Goal: Obtain resource: Obtain resource

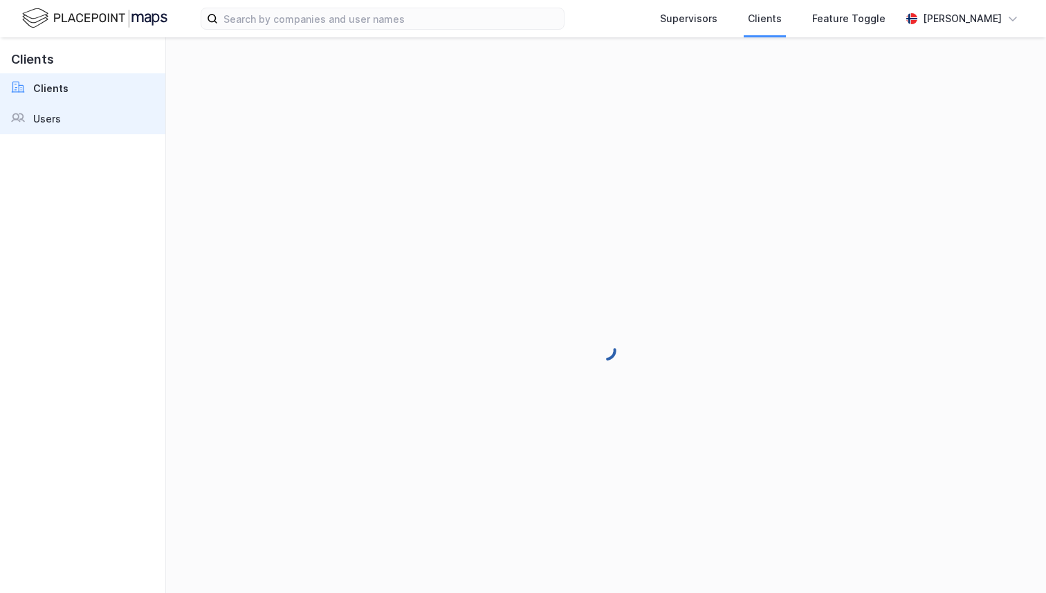
click at [109, 127] on link "Users" at bounding box center [82, 119] width 165 height 30
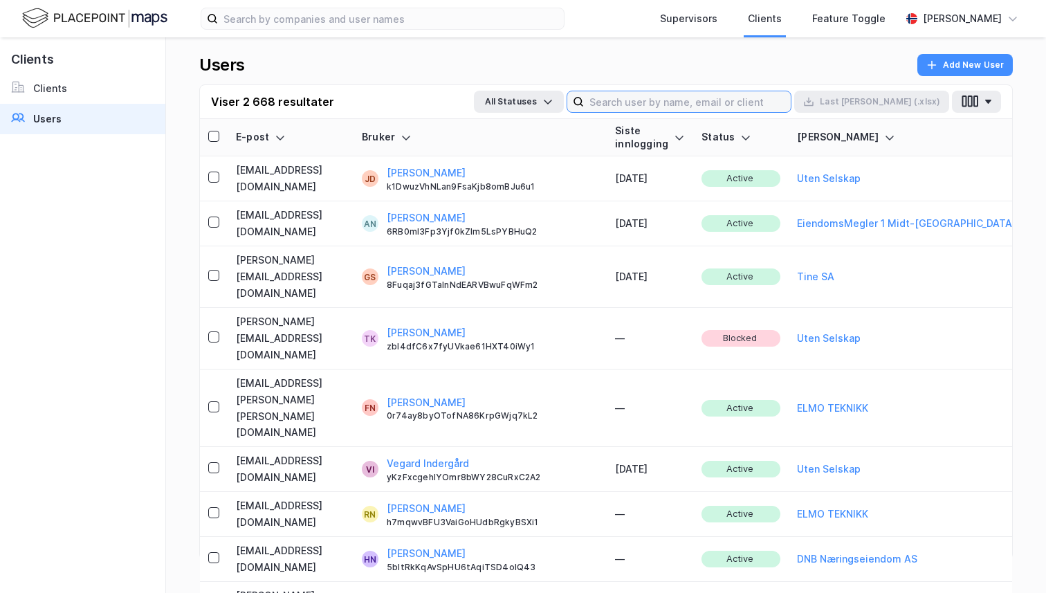
click at [674, 111] on input at bounding box center [687, 101] width 207 height 21
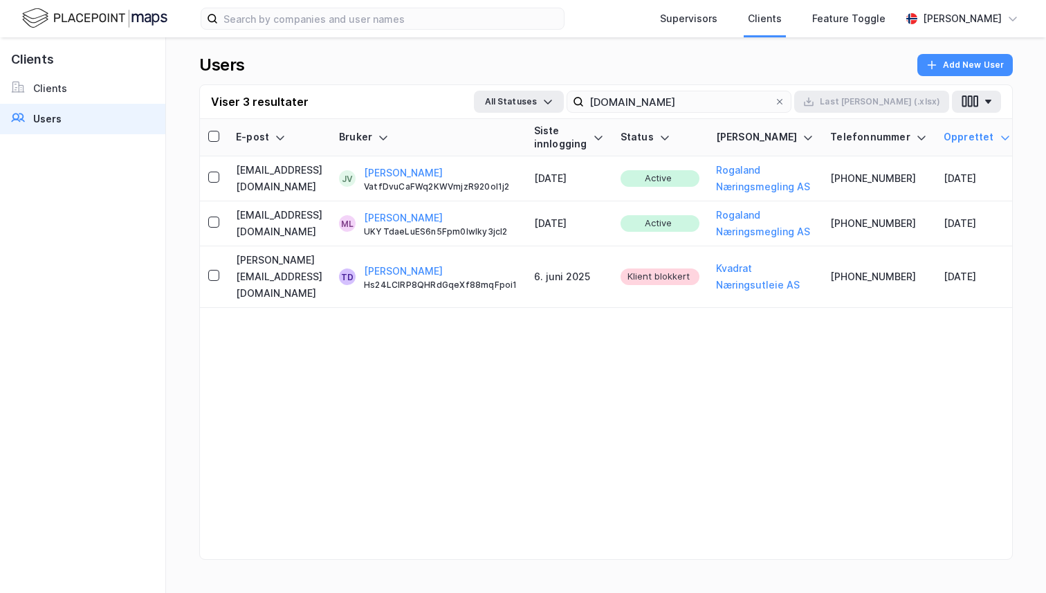
click at [705, 115] on div "Viser 3 resultater All Statuses [DOMAIN_NAME] Last [PERSON_NAME] (.xlsx)" at bounding box center [606, 102] width 812 height 34
click at [701, 106] on input "[DOMAIN_NAME]" at bounding box center [679, 101] width 190 height 21
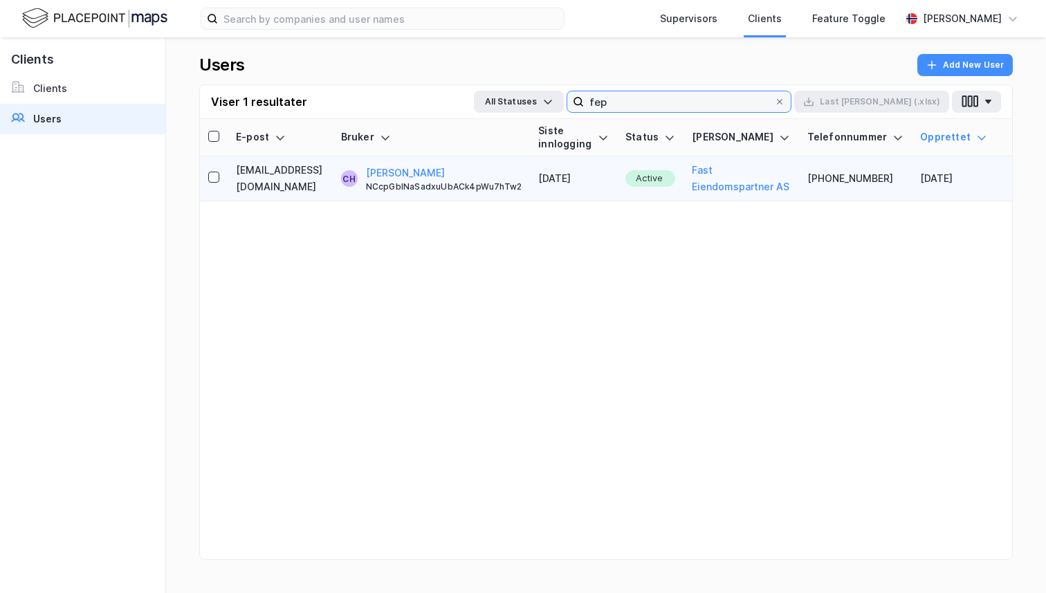
type input "fep"
click at [537, 174] on td "[DATE]" at bounding box center [573, 178] width 87 height 45
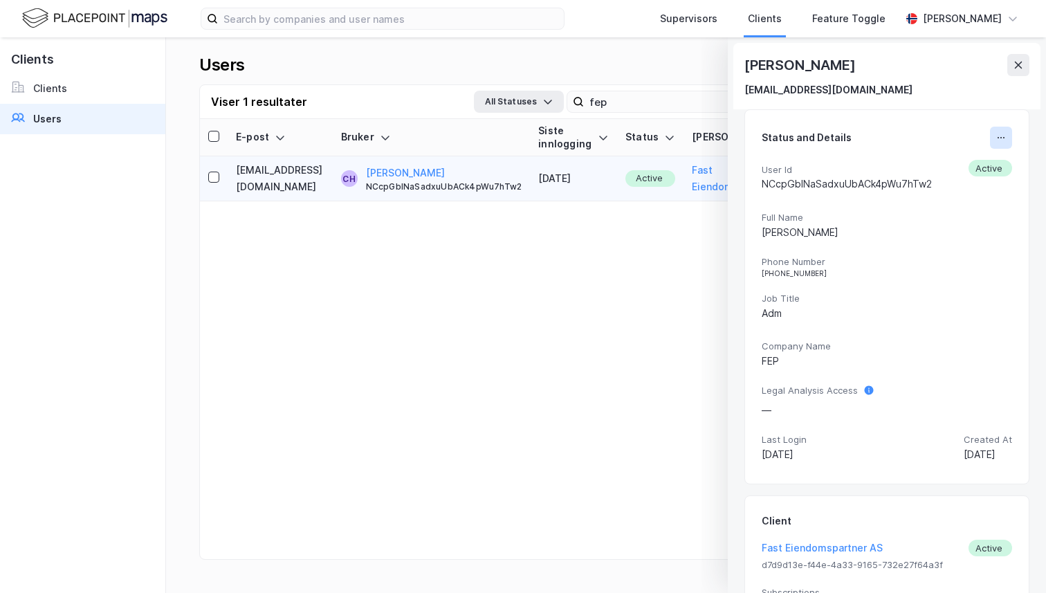
click at [998, 133] on icon at bounding box center [1000, 137] width 11 height 11
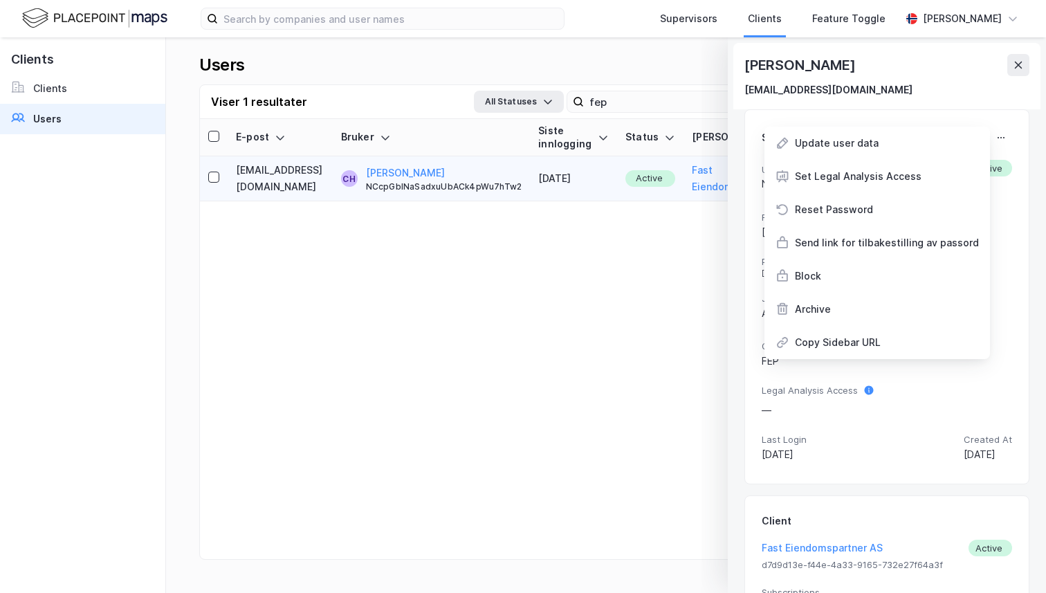
click at [957, 100] on div "[DEMOGRAPHIC_DATA][PERSON_NAME] [PERSON_NAME][EMAIL_ADDRESS][DOMAIN_NAME]" at bounding box center [886, 76] width 307 height 66
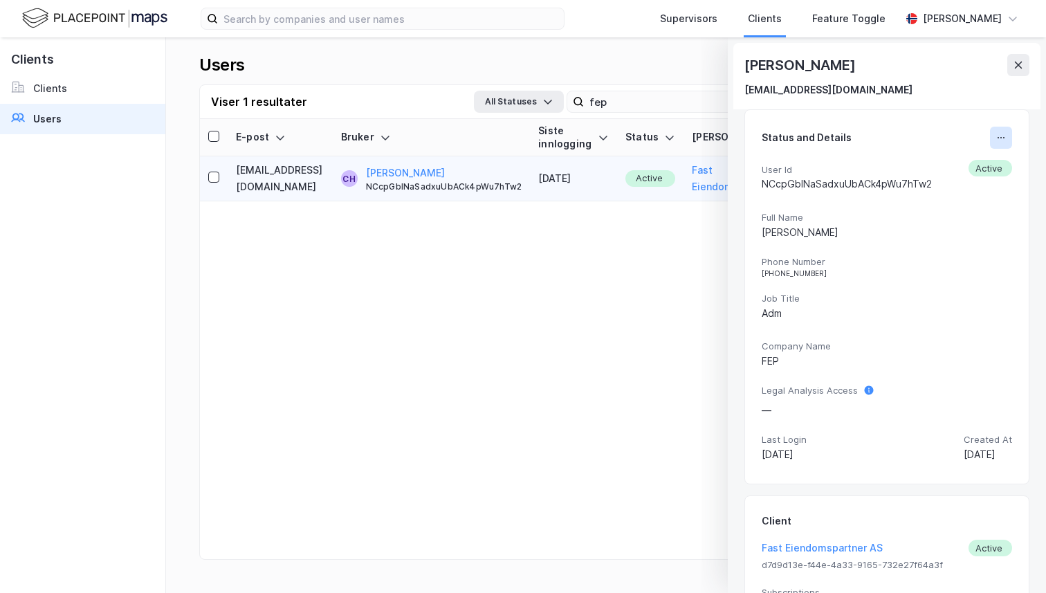
click at [1009, 131] on button at bounding box center [1000, 138] width 22 height 22
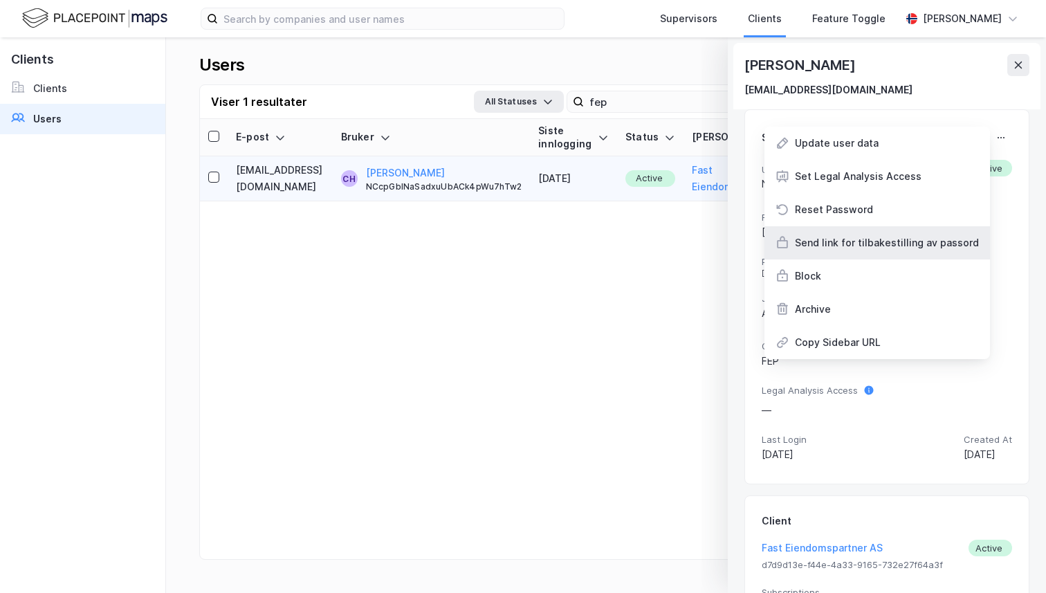
click at [886, 240] on div "Send link for tilbakestilling av passord" at bounding box center [886, 242] width 184 height 17
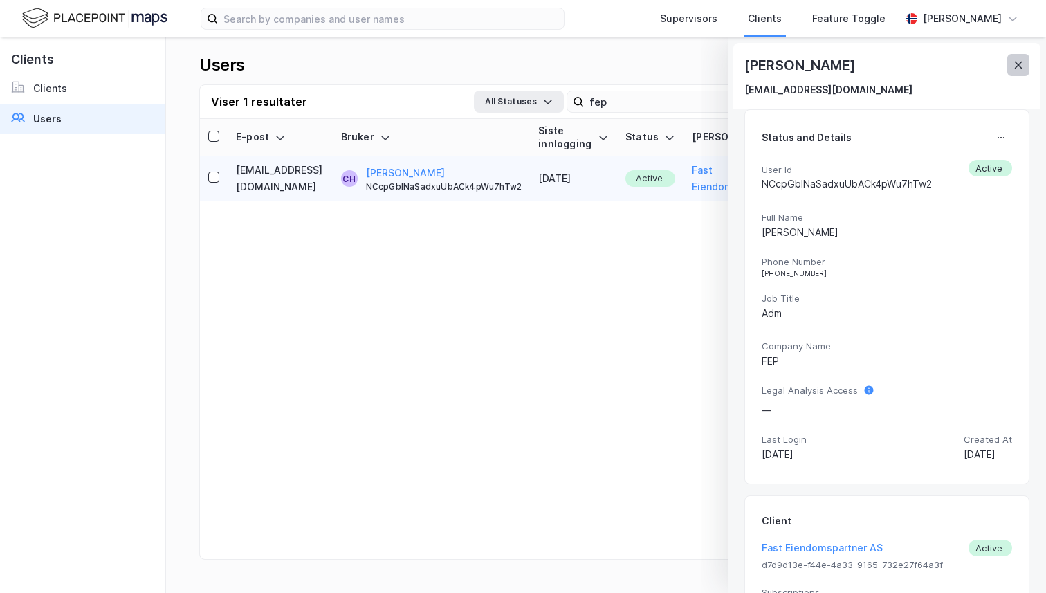
click at [1023, 59] on button at bounding box center [1018, 65] width 22 height 22
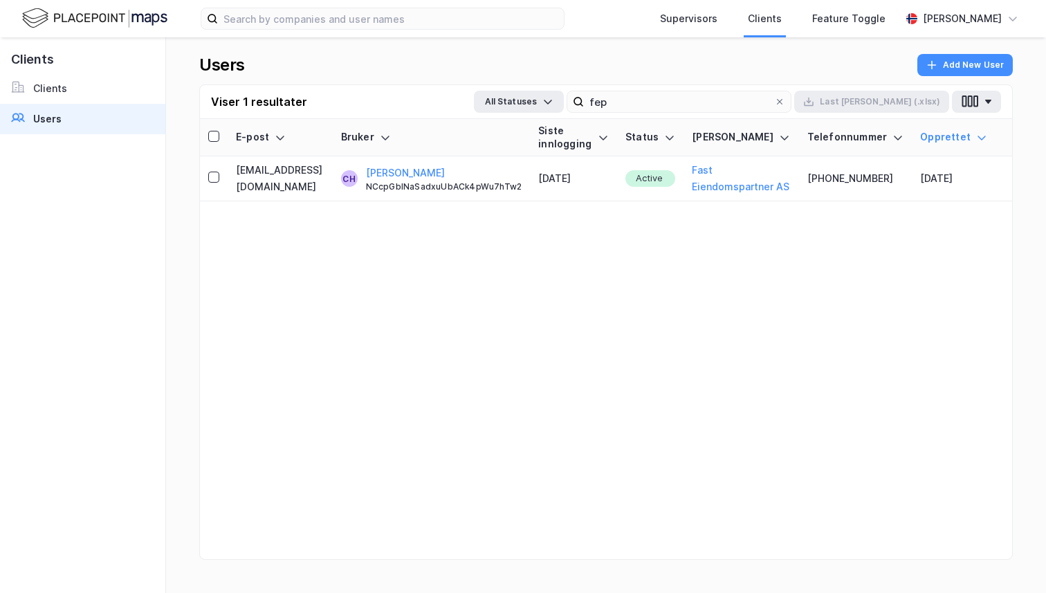
click at [98, 27] on img at bounding box center [94, 18] width 145 height 24
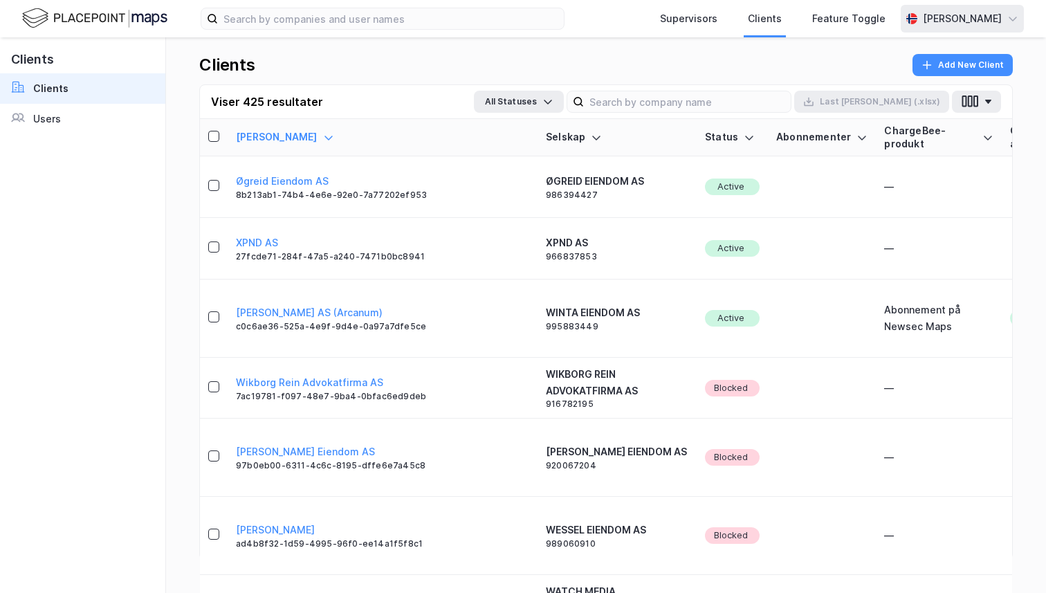
click at [948, 22] on div "[PERSON_NAME]" at bounding box center [961, 18] width 79 height 17
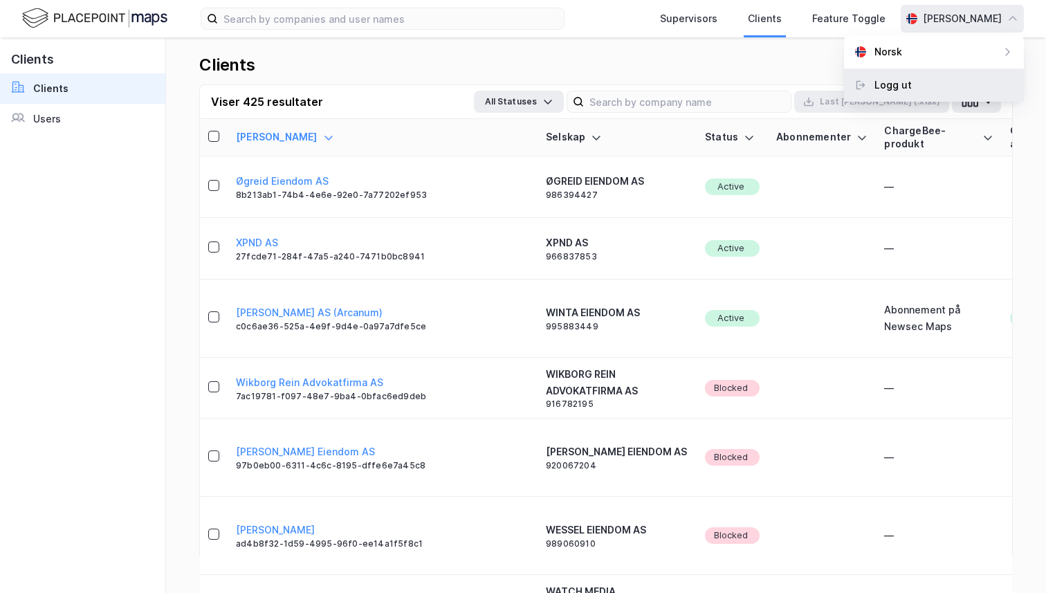
click at [907, 82] on div "Logg ut" at bounding box center [892, 85] width 37 height 17
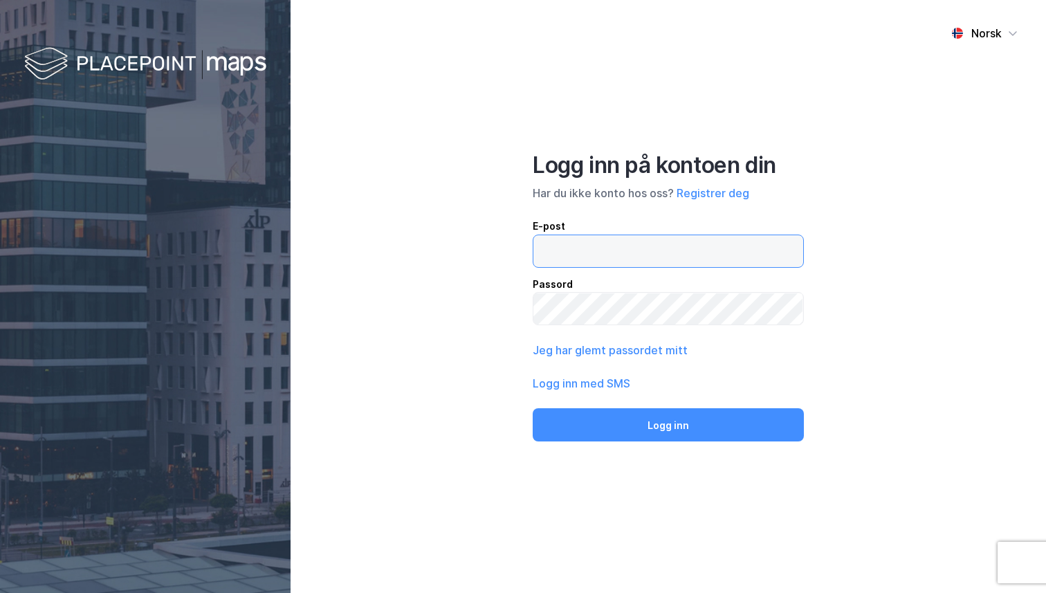
click at [609, 258] on input "email" at bounding box center [668, 251] width 270 height 32
type input "[PERSON_NAME][EMAIL_ADDRESS][DOMAIN_NAME]"
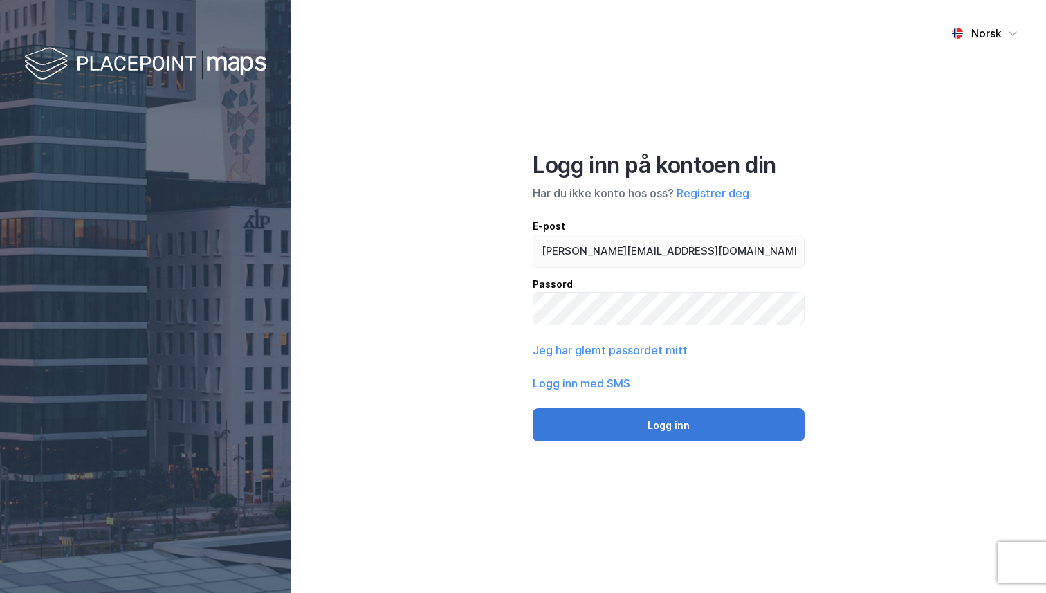
click at [690, 438] on button "Logg inn" at bounding box center [668, 424] width 272 height 33
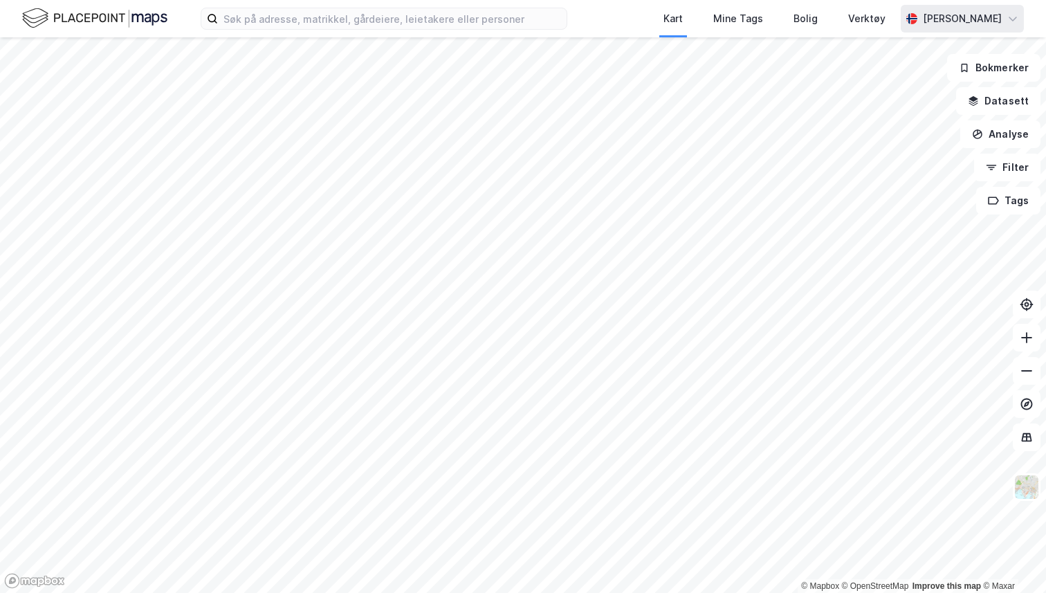
click at [930, 8] on div "[PERSON_NAME]" at bounding box center [961, 19] width 123 height 28
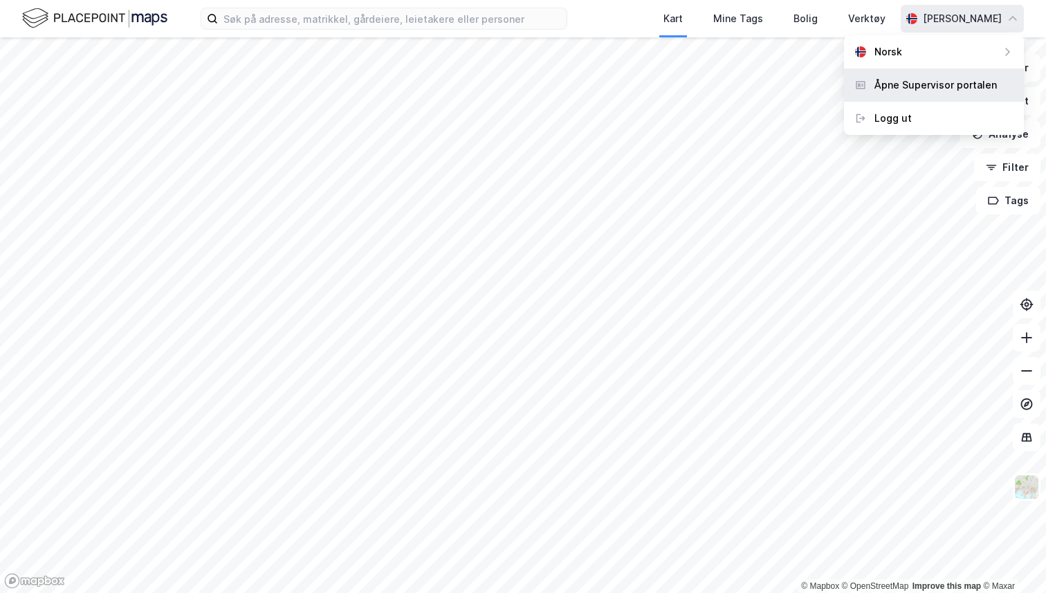
click at [897, 78] on div "Åpne Supervisor portalen" at bounding box center [935, 85] width 122 height 17
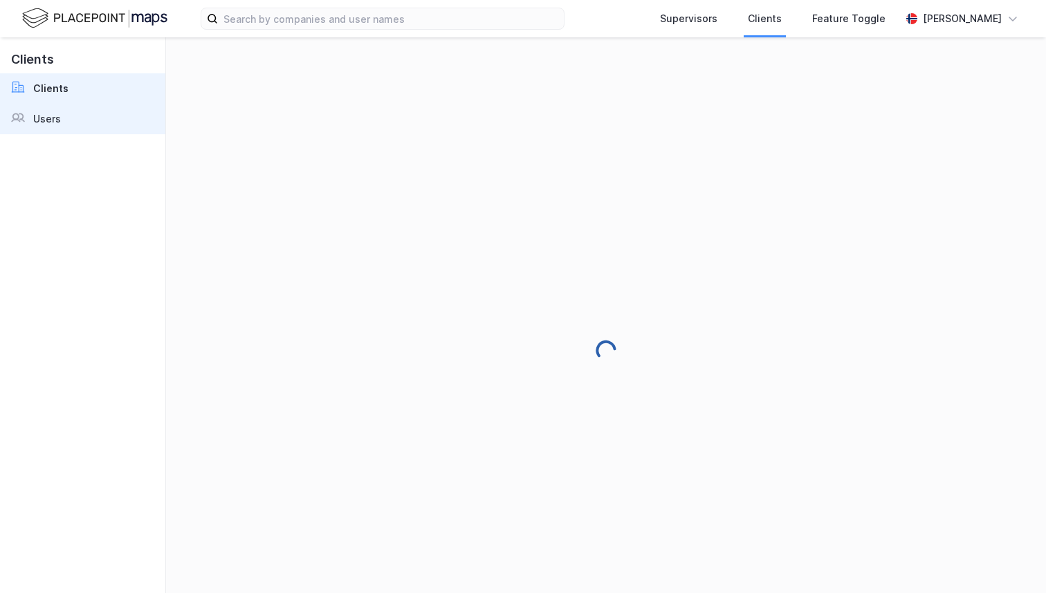
click at [89, 122] on link "Users" at bounding box center [82, 119] width 165 height 30
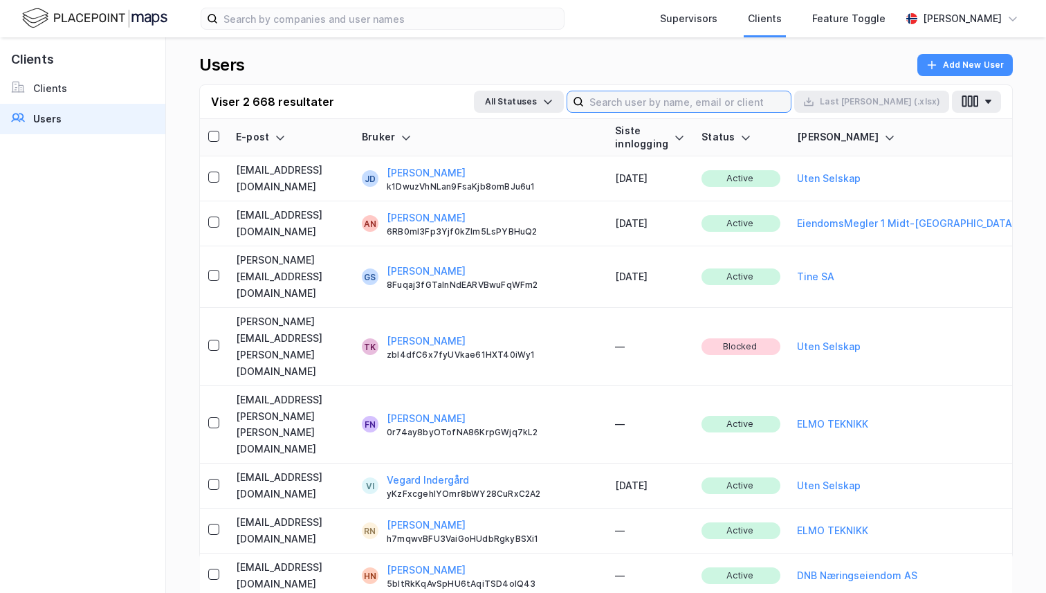
click at [675, 105] on input at bounding box center [687, 101] width 207 height 21
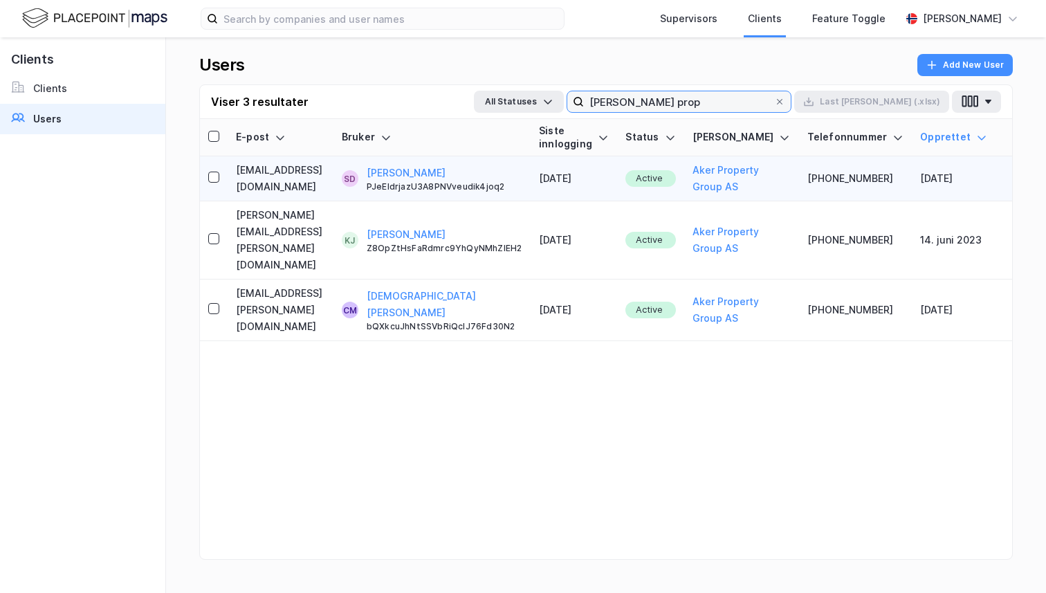
type input "aker prop"
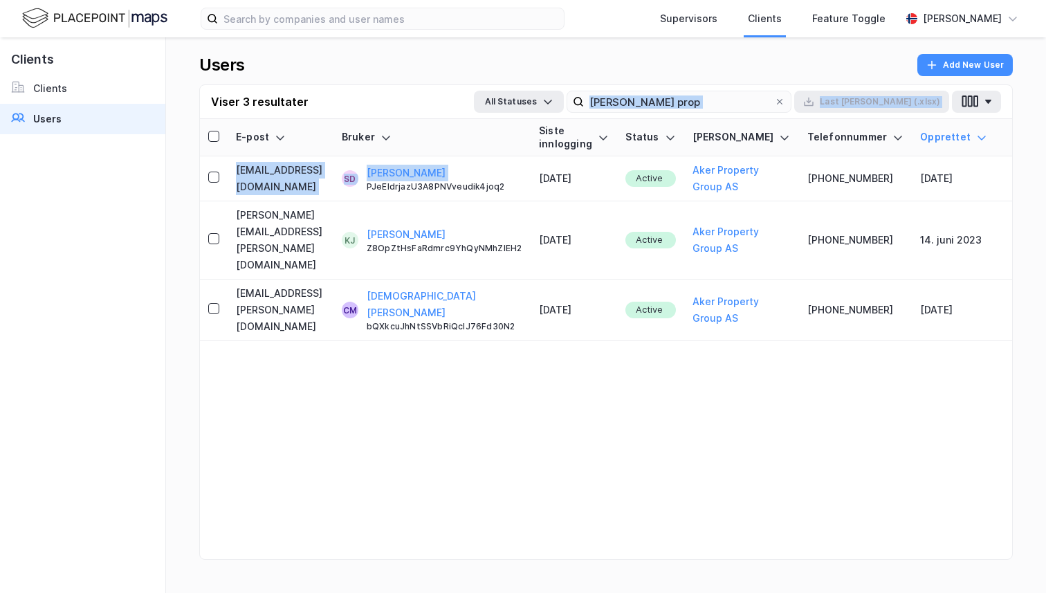
drag, startPoint x: 545, startPoint y: 178, endPoint x: 566, endPoint y: 115, distance: 66.3
click at [566, 115] on div "Viser 3 resultater All Statuses aker prop Last ned (.xlsx) E-post Bruker Siste …" at bounding box center [605, 321] width 813 height 475
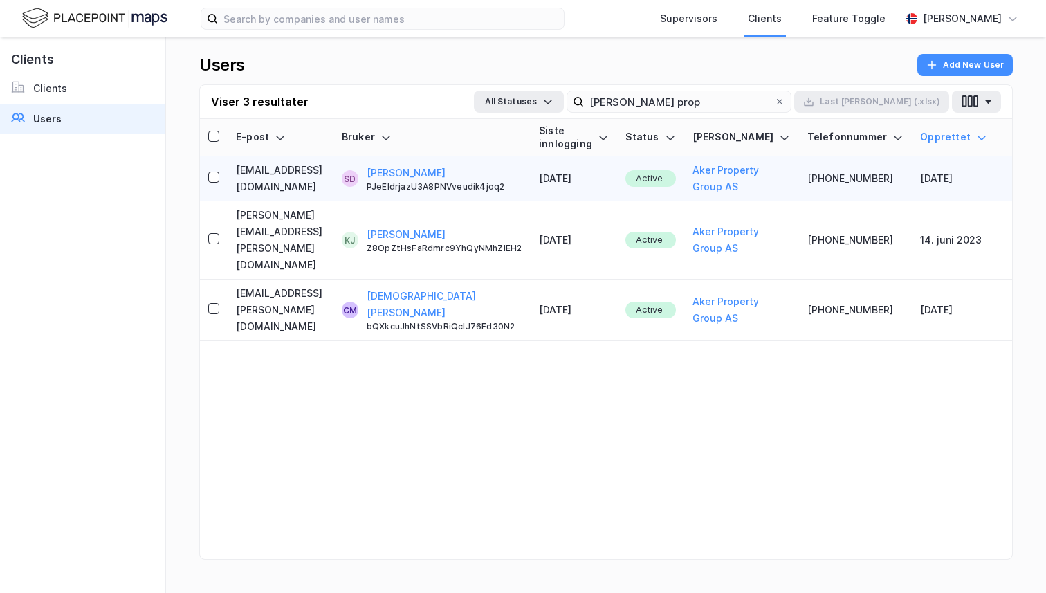
click at [506, 161] on td "SD Simen Dokken PJeEldrjazU3A8PNVveudik4joq2" at bounding box center [431, 178] width 197 height 45
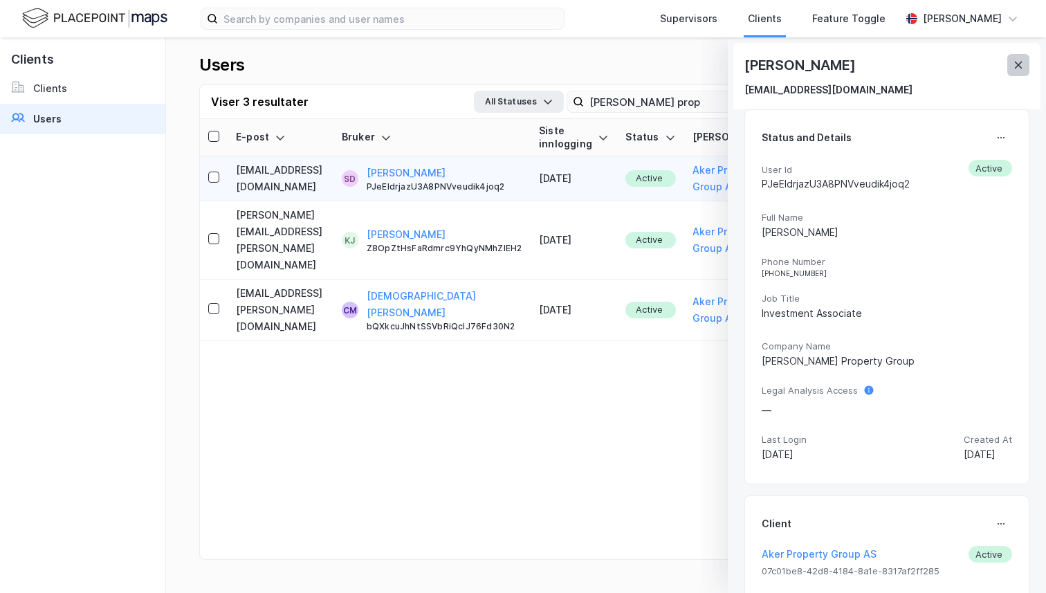
click at [1027, 68] on button at bounding box center [1018, 65] width 22 height 22
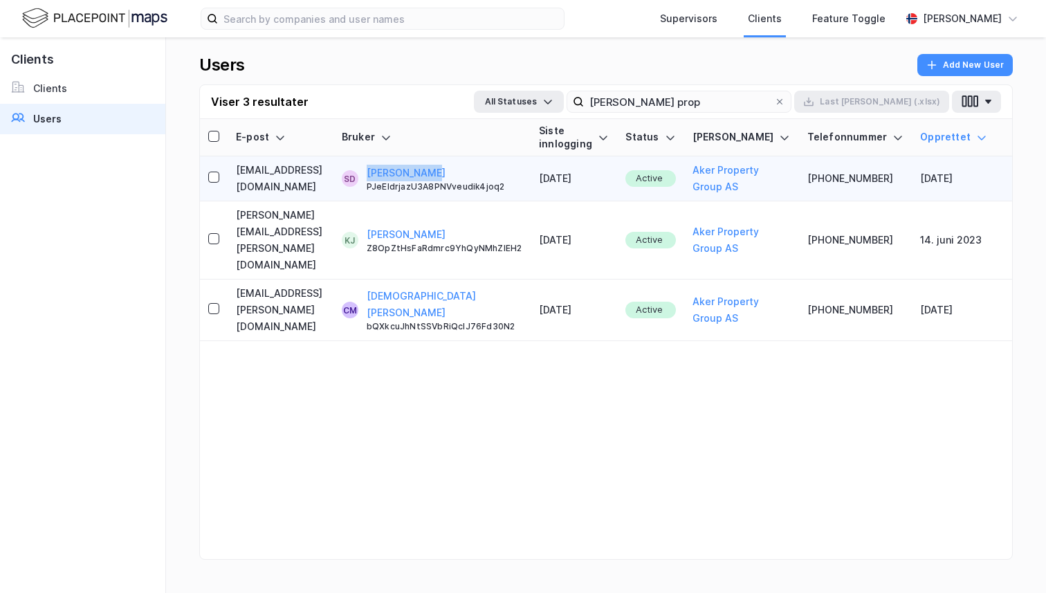
drag, startPoint x: 510, startPoint y: 179, endPoint x: 440, endPoint y: 179, distance: 70.5
click at [440, 179] on div "SD Simen Dokken PJeEldrjazU3A8PNVveudik4joq2" at bounding box center [432, 179] width 180 height 28
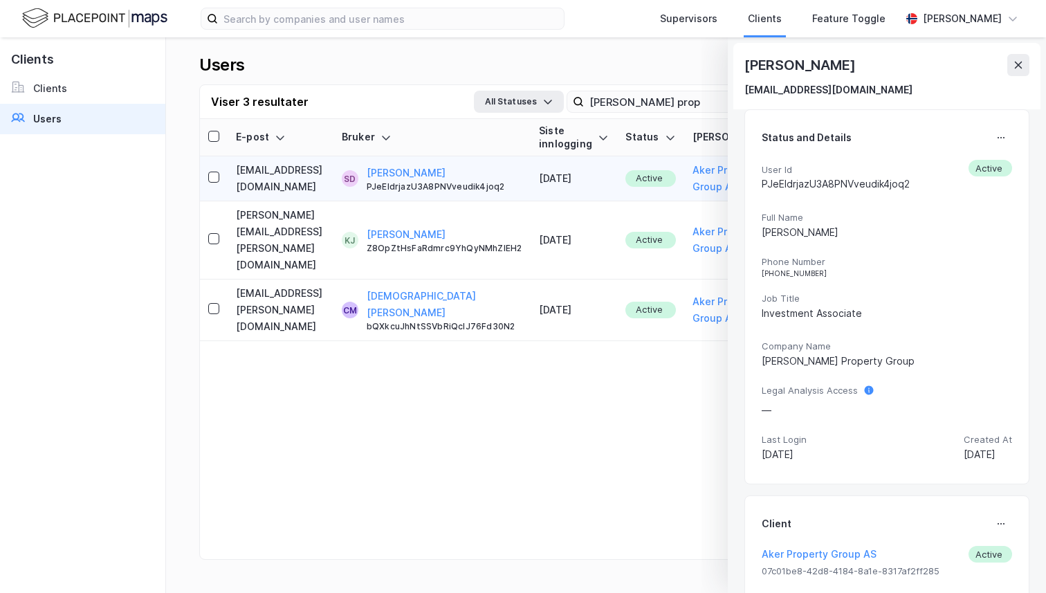
drag, startPoint x: 232, startPoint y: 185, endPoint x: 391, endPoint y: 187, distance: 159.1
click at [333, 187] on td "[EMAIL_ADDRESS][DOMAIN_NAME]" at bounding box center [280, 178] width 106 height 45
click at [1014, 64] on icon at bounding box center [1017, 64] width 11 height 11
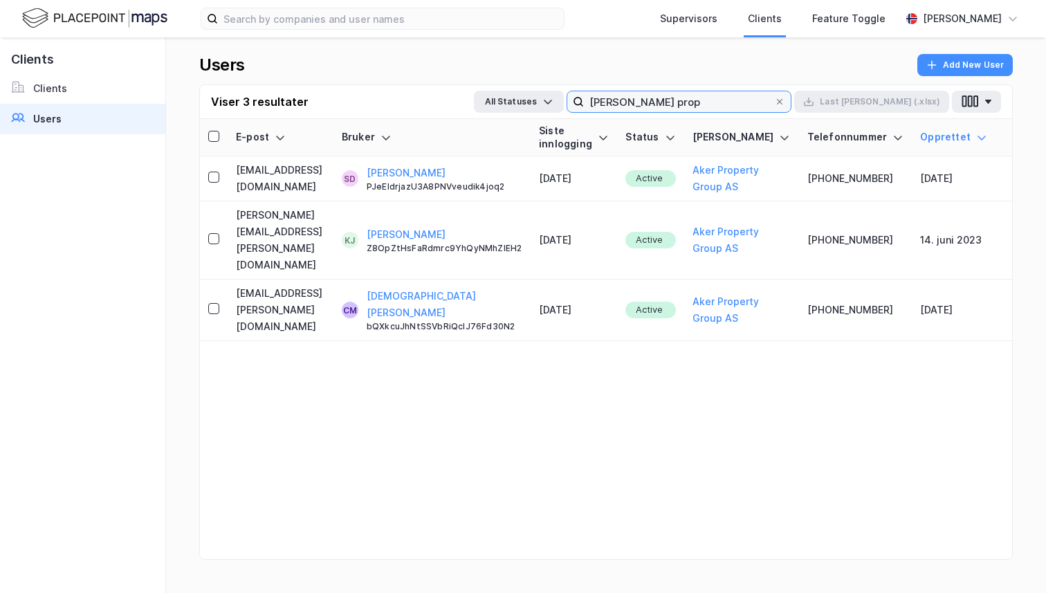
click at [758, 100] on input "aker prop" at bounding box center [679, 101] width 190 height 21
click at [750, 105] on input "aker prop" at bounding box center [679, 101] width 190 height 21
click at [106, 21] on img at bounding box center [94, 18] width 145 height 24
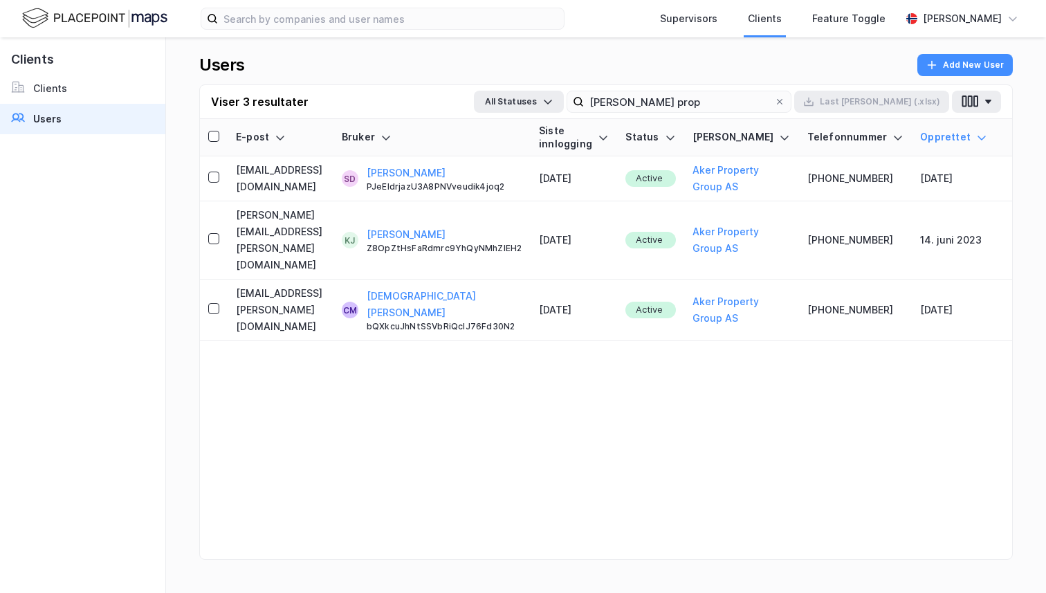
click at [106, 21] on img at bounding box center [94, 18] width 145 height 24
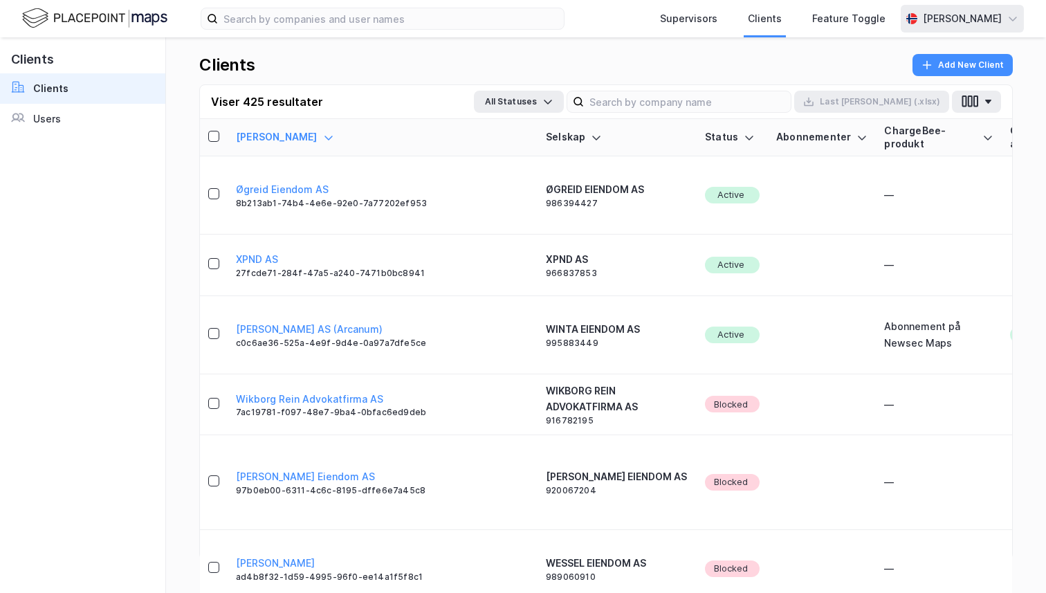
click at [1001, 10] on div "[PERSON_NAME]" at bounding box center [961, 18] width 79 height 17
drag, startPoint x: 948, startPoint y: 68, endPoint x: 945, endPoint y: 77, distance: 10.1
click at [946, 79] on div "Norsk Logg ut" at bounding box center [934, 68] width 180 height 66
click at [958, 14] on div "[PERSON_NAME]" at bounding box center [961, 18] width 79 height 17
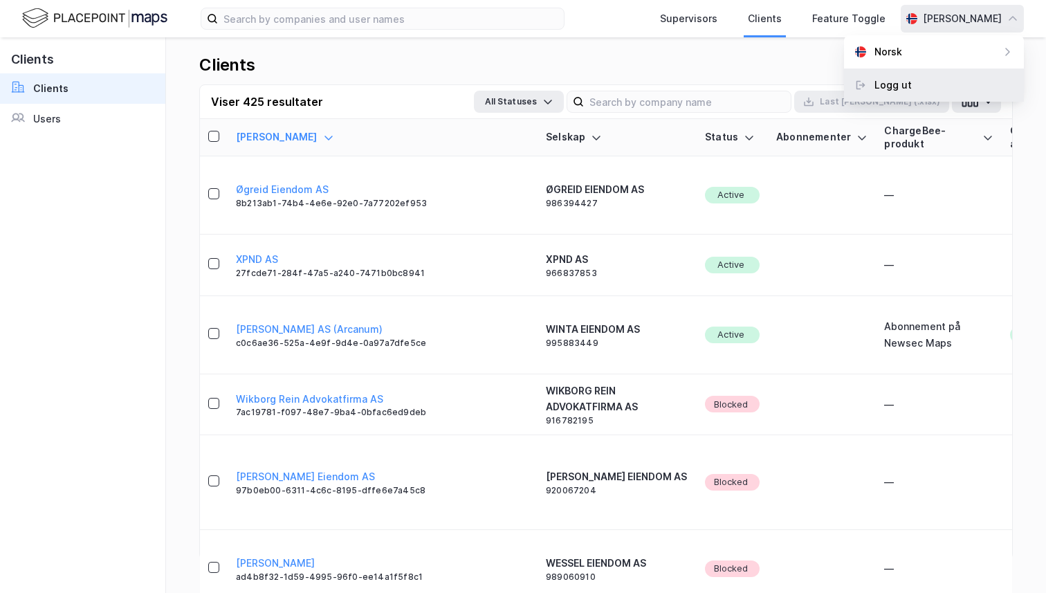
click at [930, 84] on div "Logg ut" at bounding box center [934, 84] width 180 height 33
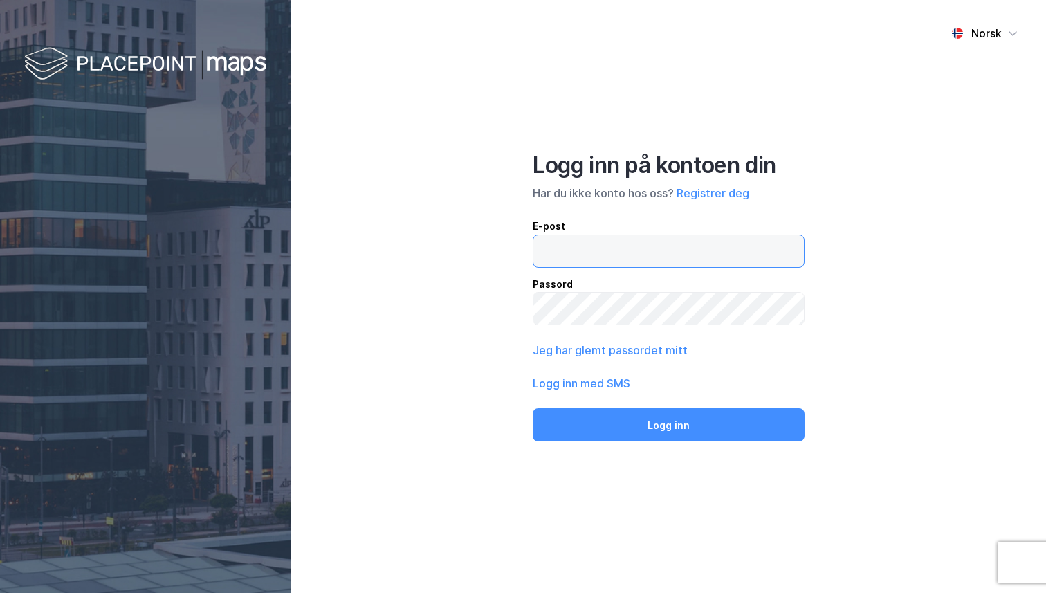
click at [640, 245] on input "email" at bounding box center [668, 251] width 270 height 32
type input "[PERSON_NAME][EMAIL_ADDRESS][DOMAIN_NAME]"
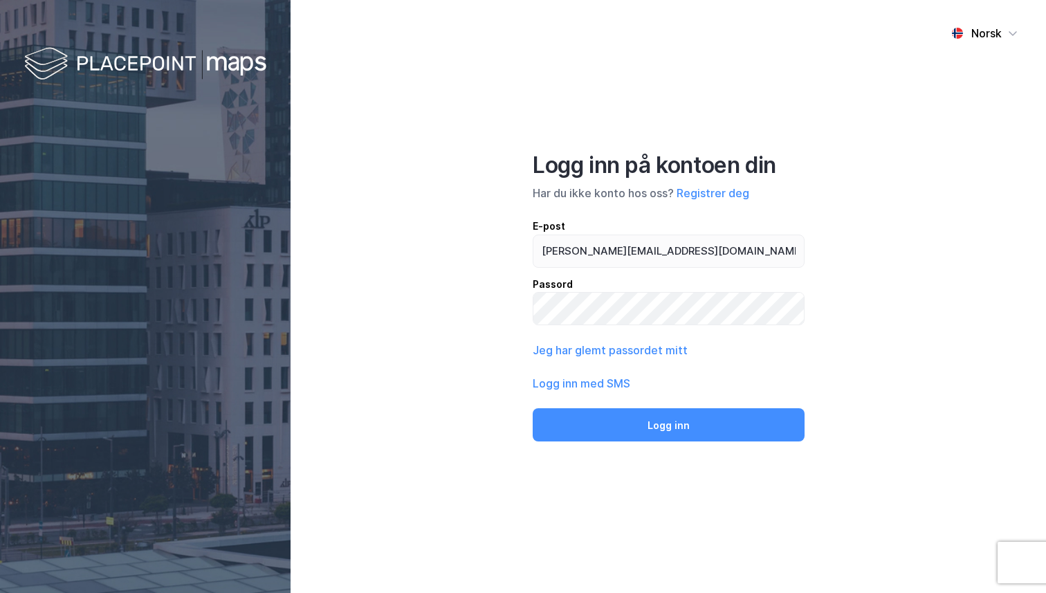
click at [681, 442] on div "Norsk Logg inn på kontoen din Har du ikke konto hos oss? Registrer deg E-post […" at bounding box center [667, 296] width 755 height 593
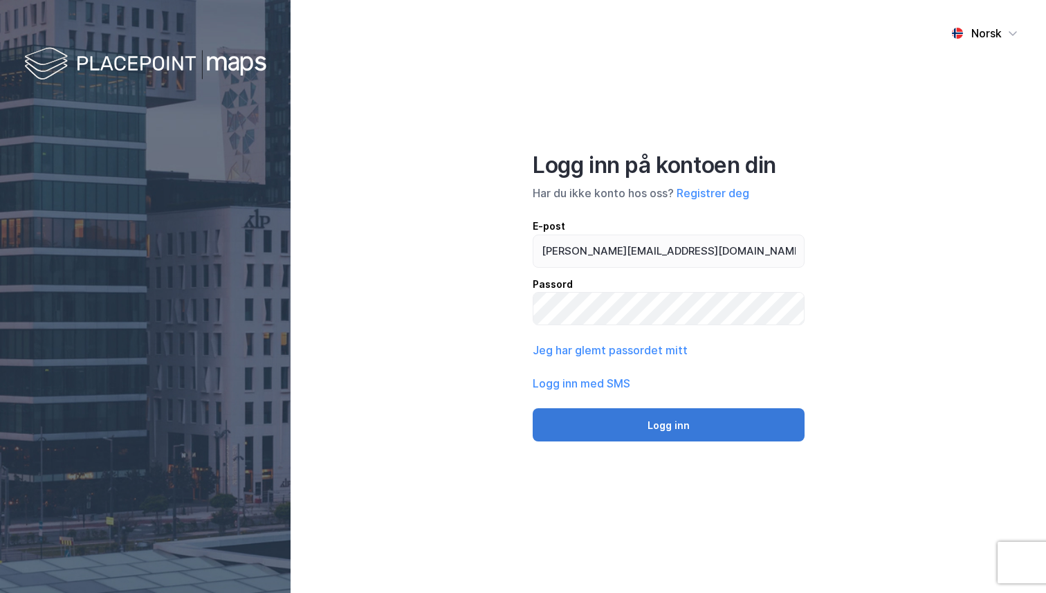
click at [678, 429] on button "Logg inn" at bounding box center [668, 424] width 272 height 33
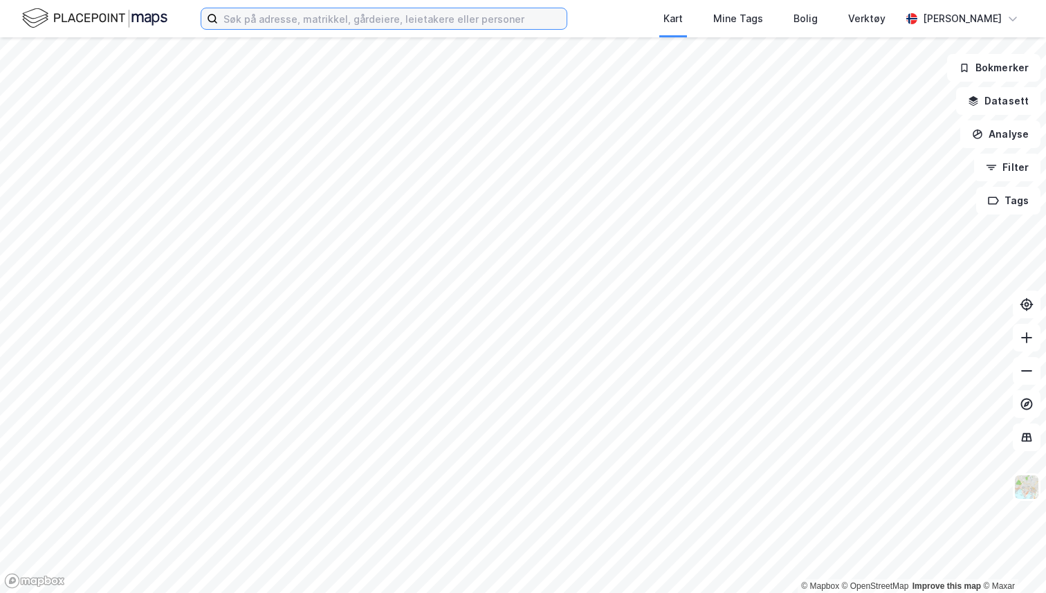
click at [447, 16] on input at bounding box center [392, 18] width 349 height 21
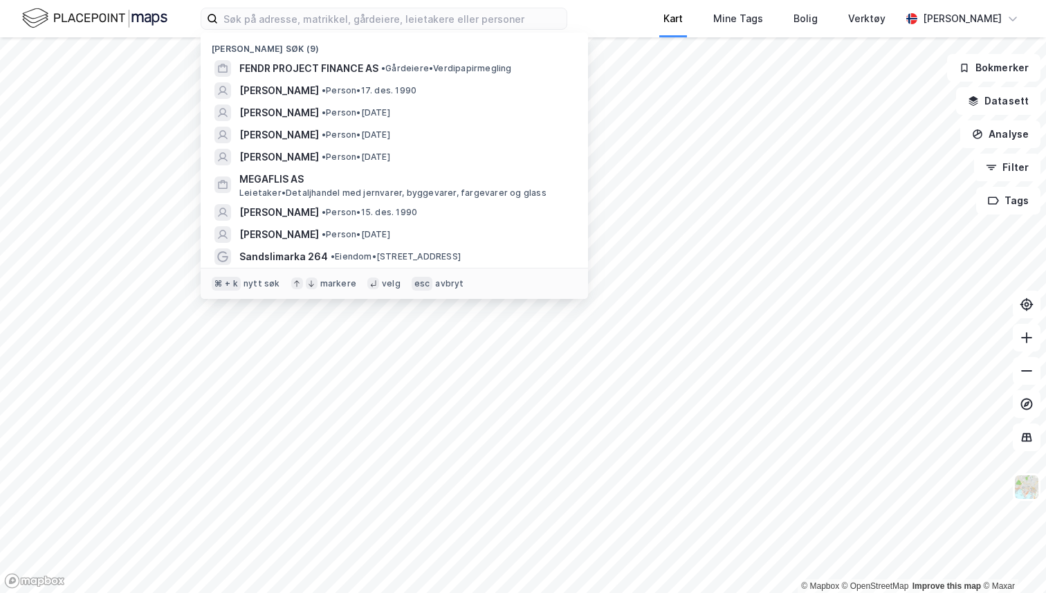
click at [648, 9] on div "Kart" at bounding box center [673, 18] width 50 height 37
click at [396, 24] on input at bounding box center [392, 18] width 349 height 21
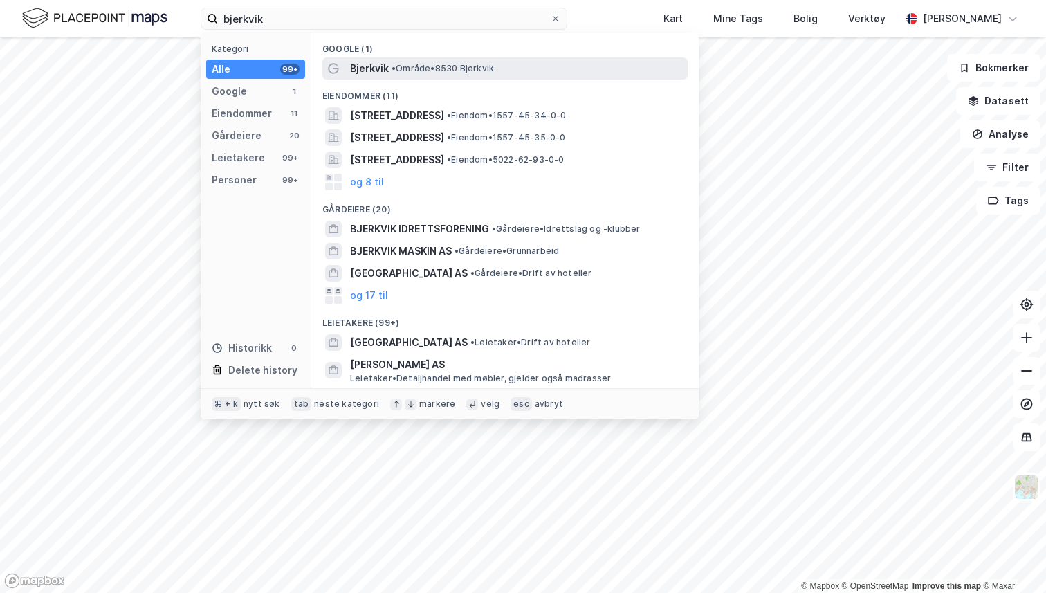
click at [396, 73] on span "•" at bounding box center [393, 68] width 4 height 10
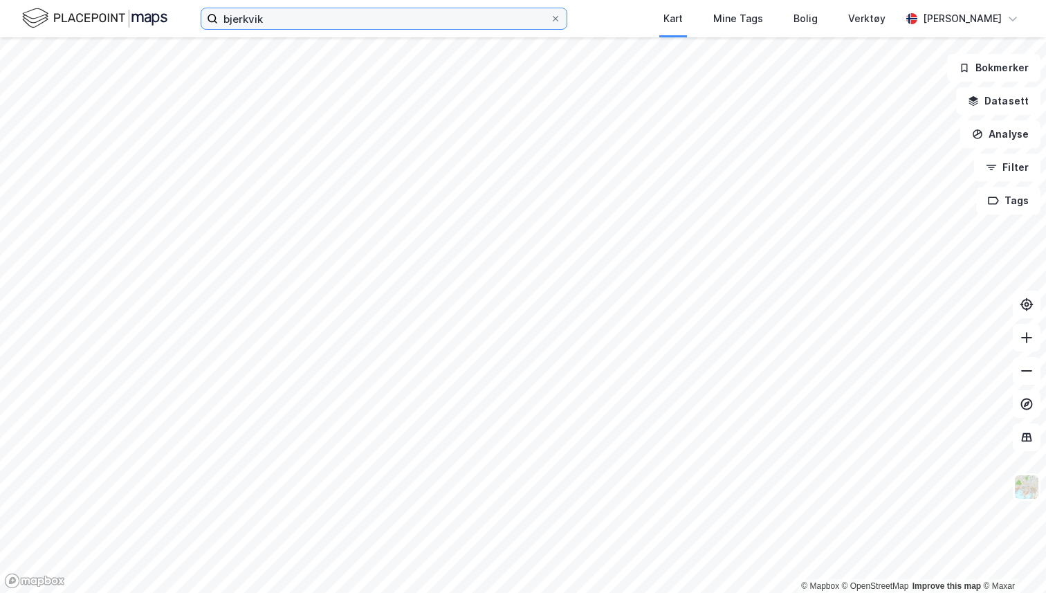
click at [367, 10] on input "bjerkvik" at bounding box center [384, 18] width 332 height 21
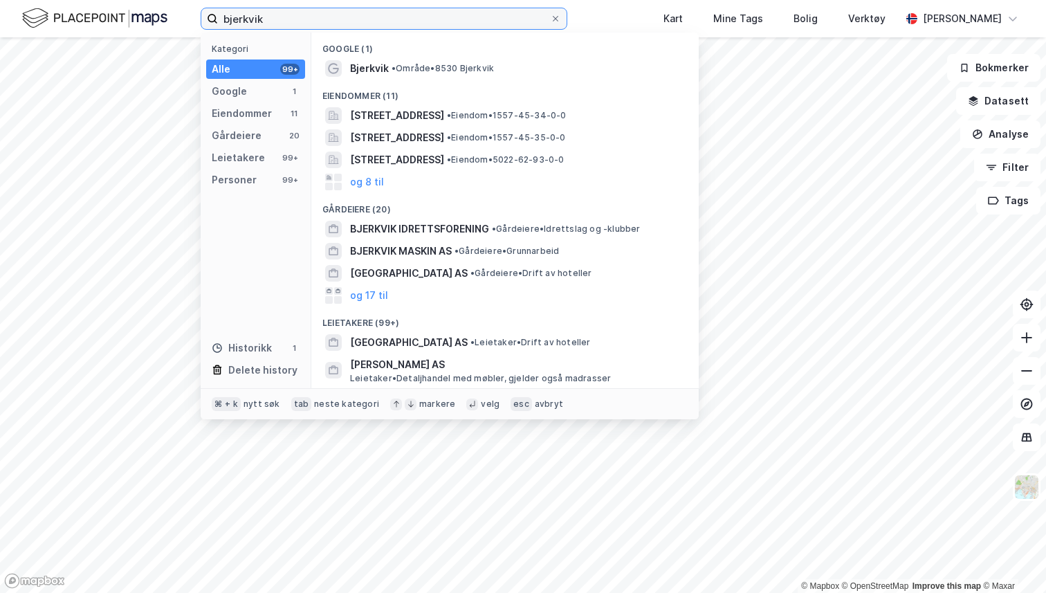
click at [367, 10] on input "bjerkvik" at bounding box center [384, 18] width 332 height 21
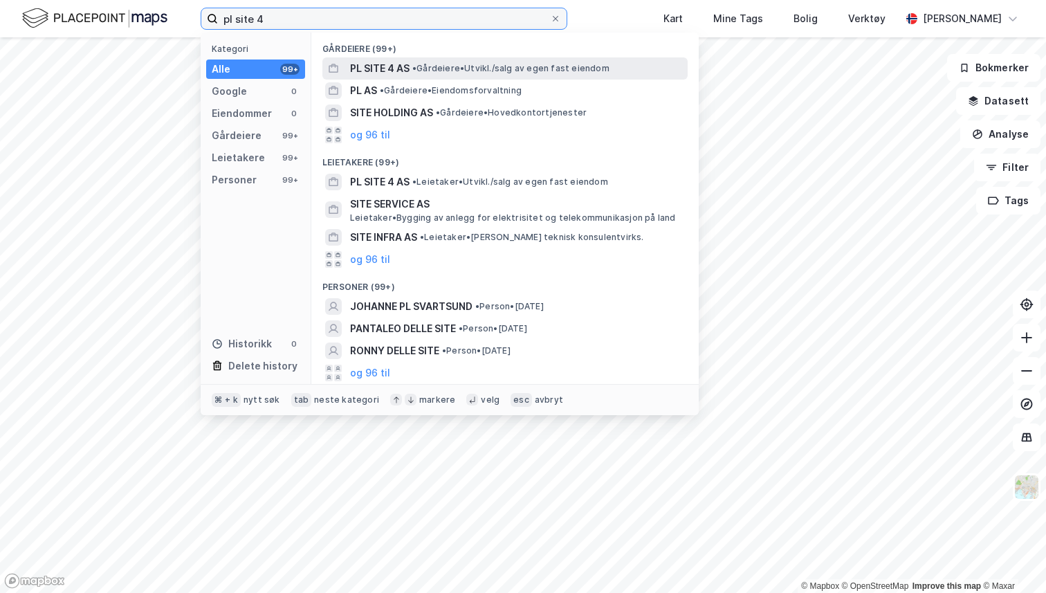
type input "pl site 4"
click at [356, 71] on span "PL SITE 4 AS" at bounding box center [379, 68] width 59 height 17
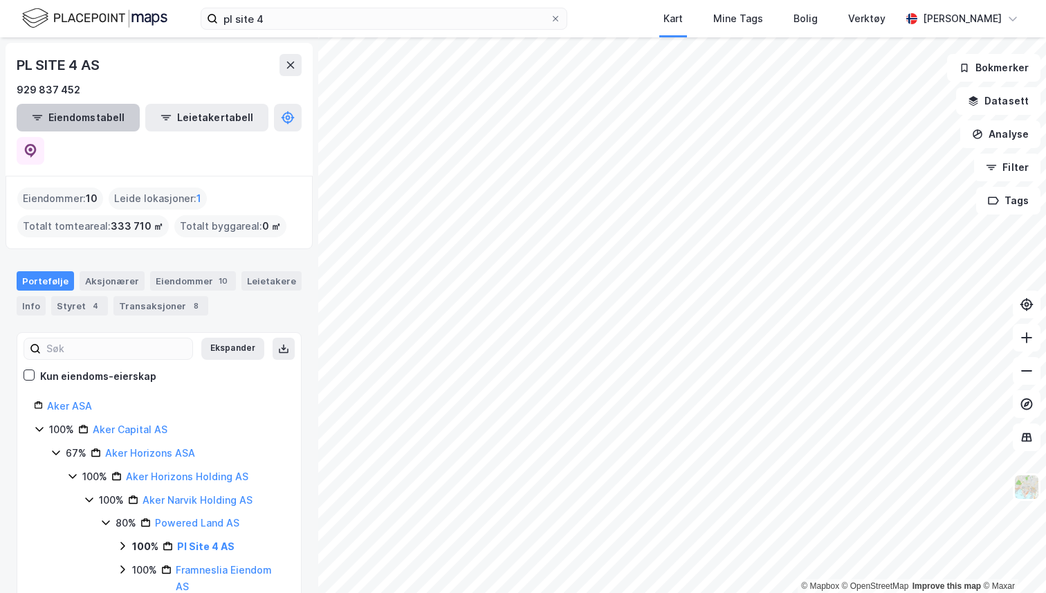
click at [74, 115] on button "Eiendomstabell" at bounding box center [78, 118] width 123 height 28
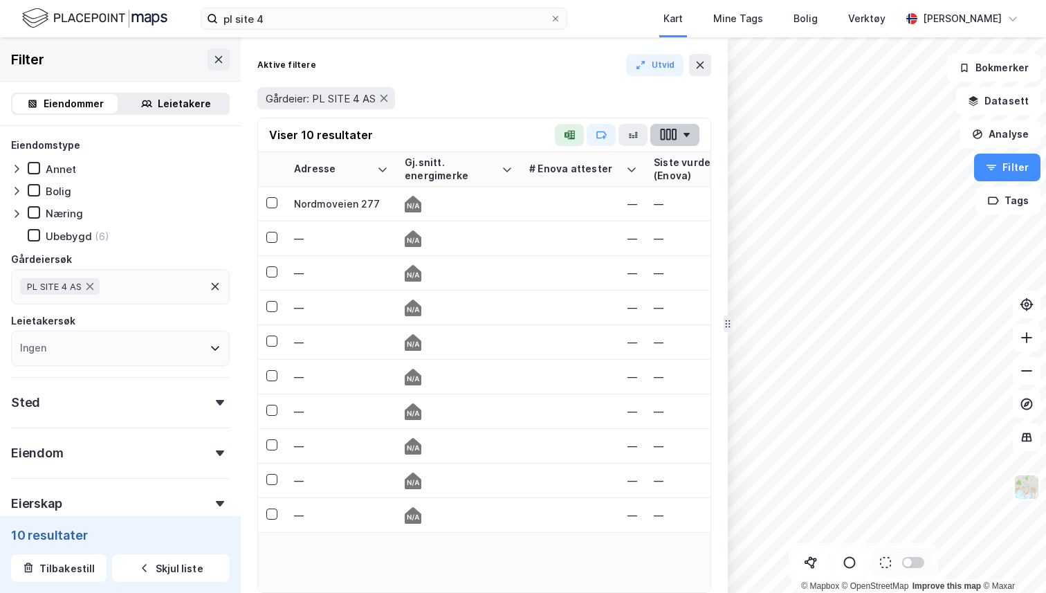
click at [678, 140] on button "button" at bounding box center [674, 135] width 49 height 22
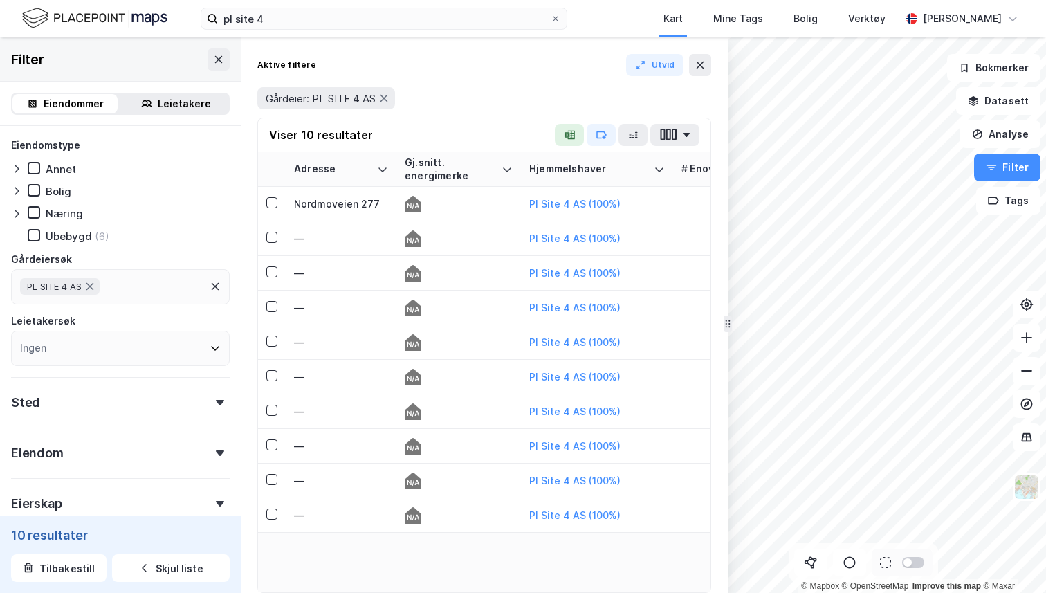
click at [579, 73] on div "Aktive filtere Utvid" at bounding box center [484, 65] width 454 height 22
click at [661, 66] on button "Utvid" at bounding box center [655, 65] width 58 height 22
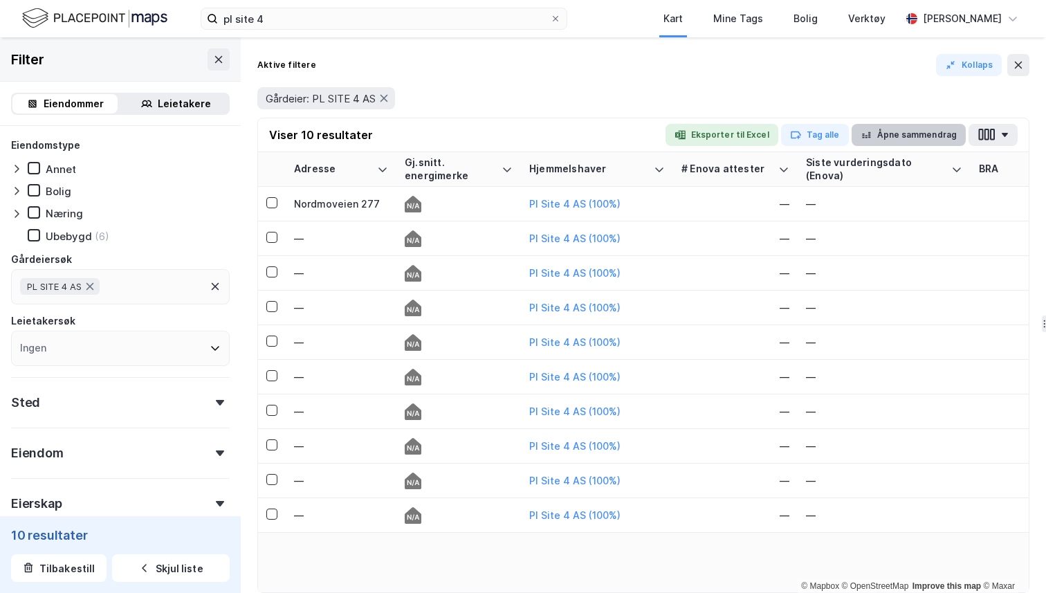
click at [893, 134] on button "Åpne sammendrag" at bounding box center [908, 135] width 115 height 22
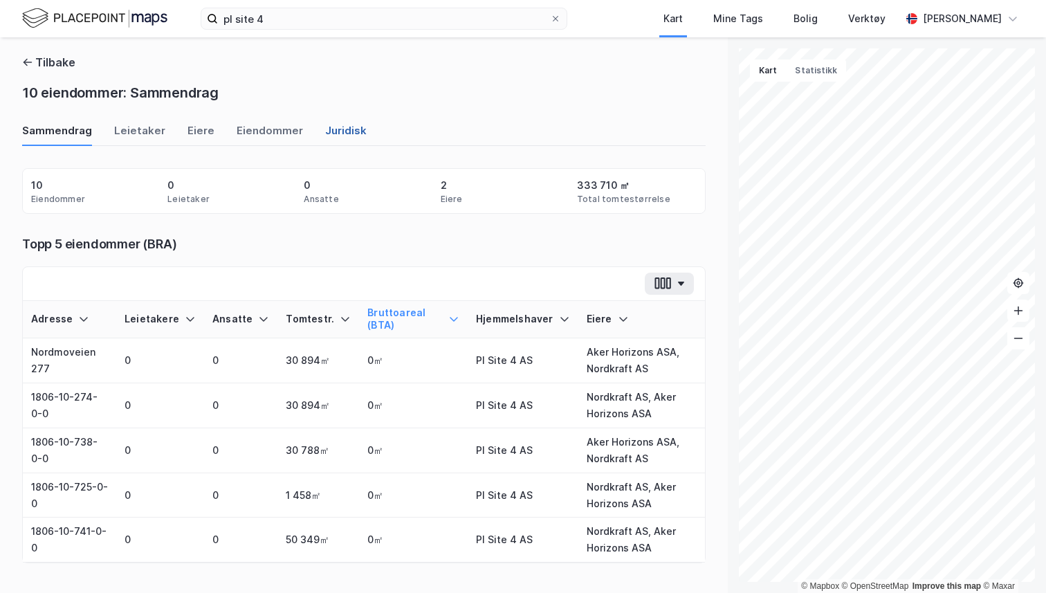
click at [331, 132] on div "Juridisk" at bounding box center [345, 134] width 41 height 23
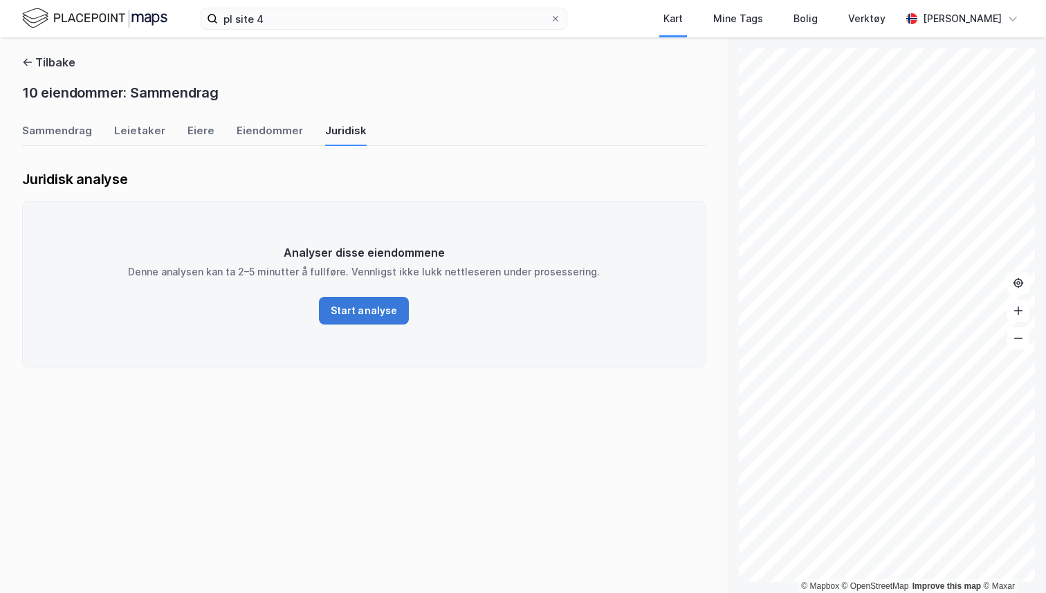
click at [333, 313] on button "Start analyse" at bounding box center [364, 311] width 90 height 28
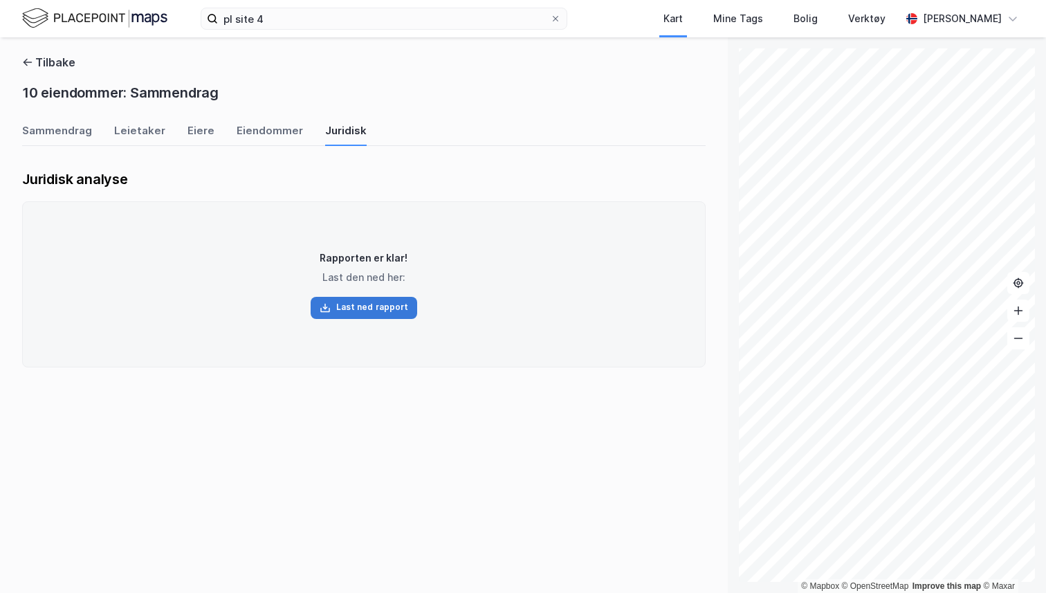
click at [380, 310] on button "Last ned rapport" at bounding box center [363, 308] width 107 height 22
